Goal: Information Seeking & Learning: Compare options

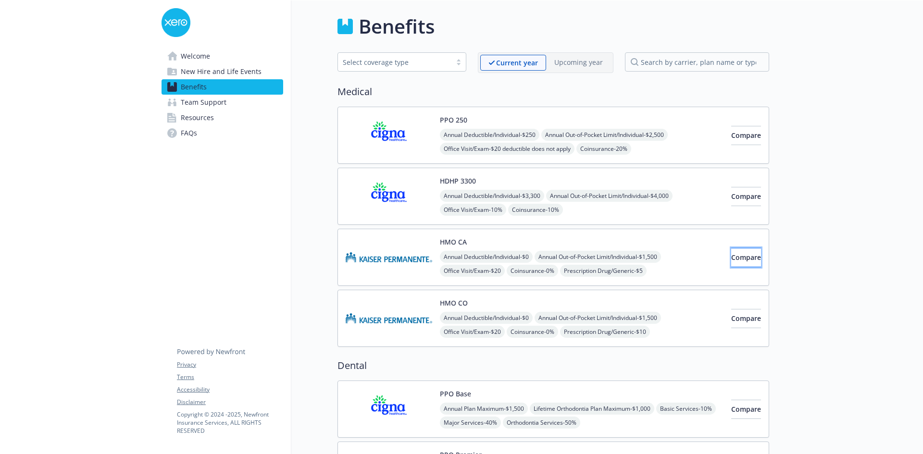
click at [731, 262] on span "Compare" at bounding box center [746, 257] width 30 height 9
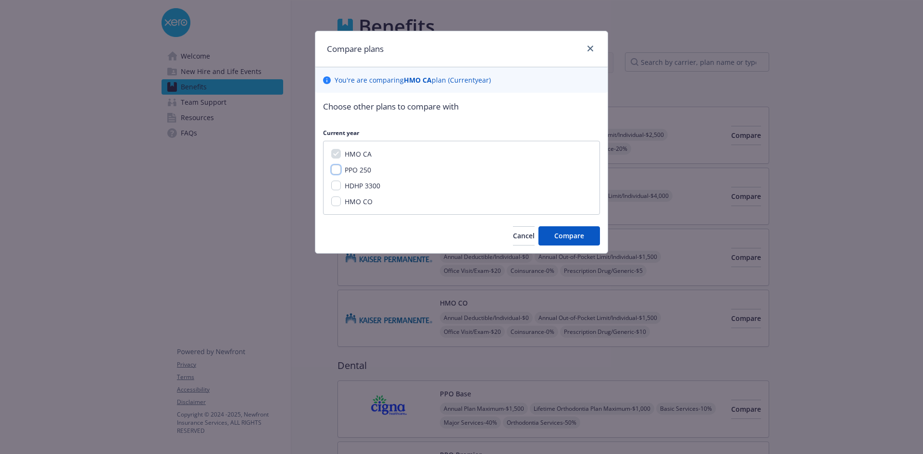
click at [338, 171] on input "PPO 250" at bounding box center [336, 170] width 10 height 10
checkbox input "true"
click at [340, 187] on input "HDHP 3300" at bounding box center [336, 186] width 10 height 10
checkbox input "true"
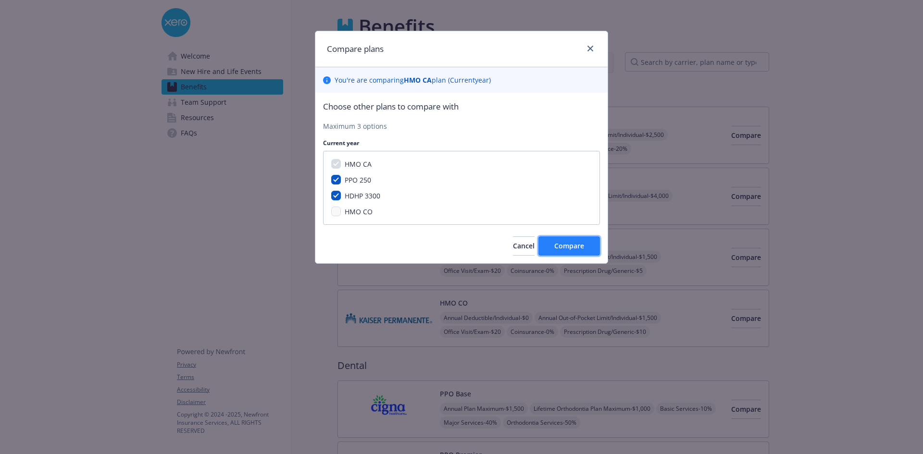
click at [575, 255] on button "Compare" at bounding box center [570, 246] width 62 height 19
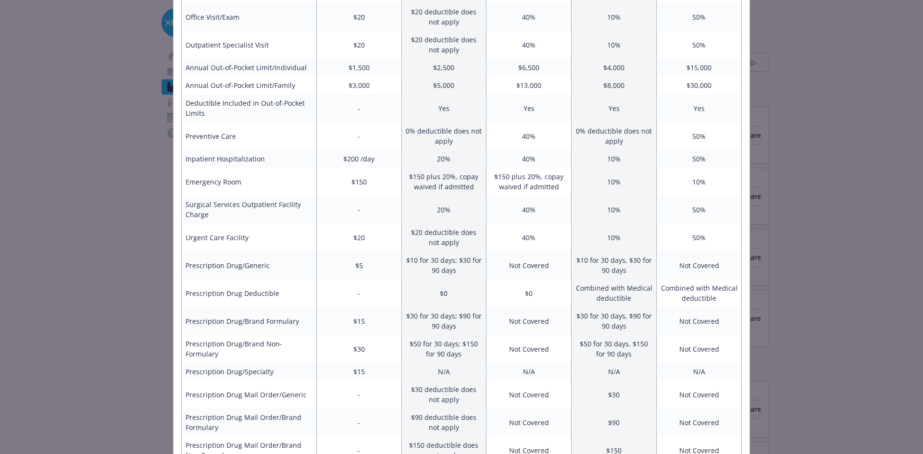
scroll to position [336, 0]
